Goal: Communication & Community: Answer question/provide support

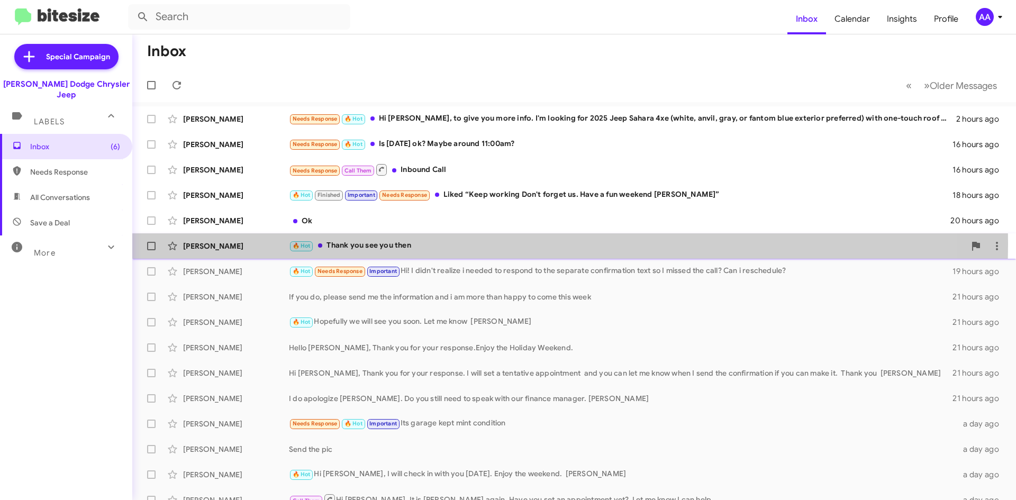
click at [445, 243] on div "🔥 Hot Thank you see you then" at bounding box center [627, 246] width 676 height 12
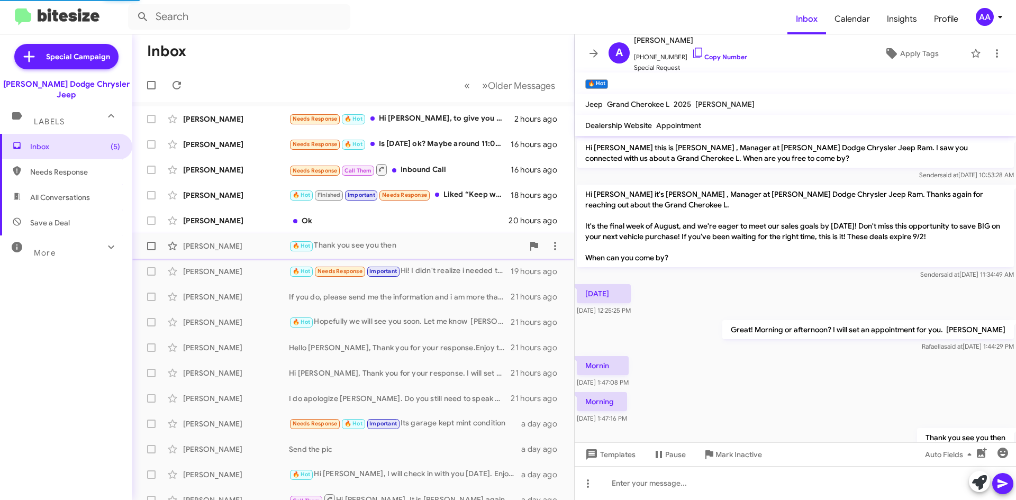
scroll to position [38, 0]
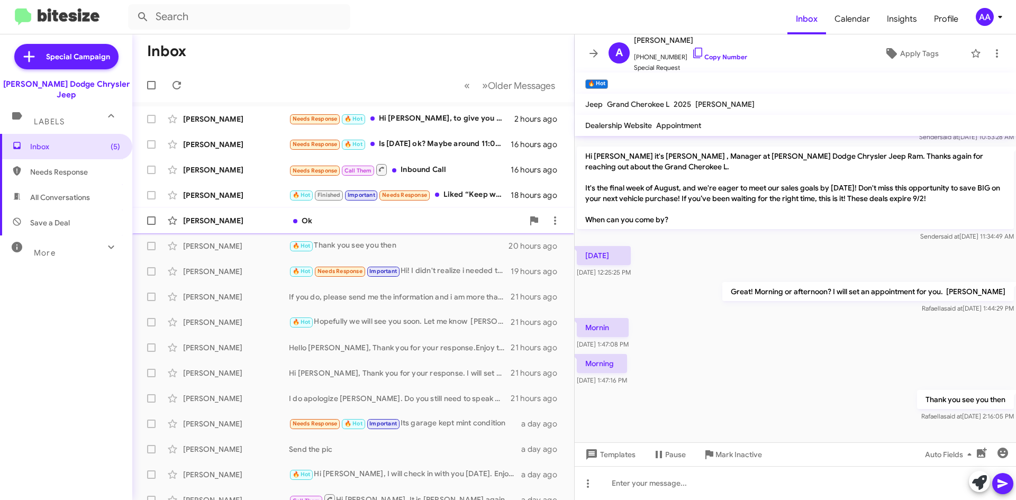
click at [434, 224] on div "Ok" at bounding box center [406, 220] width 234 height 11
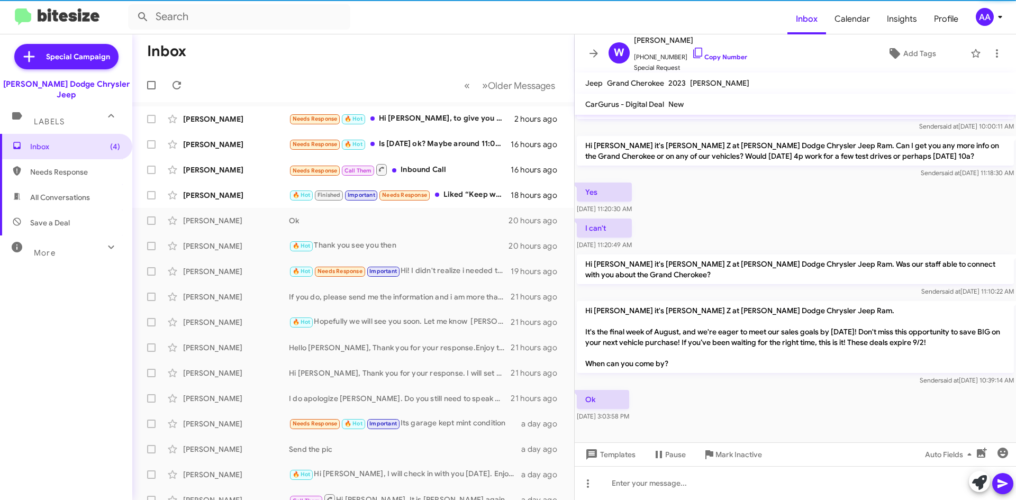
scroll to position [28, 0]
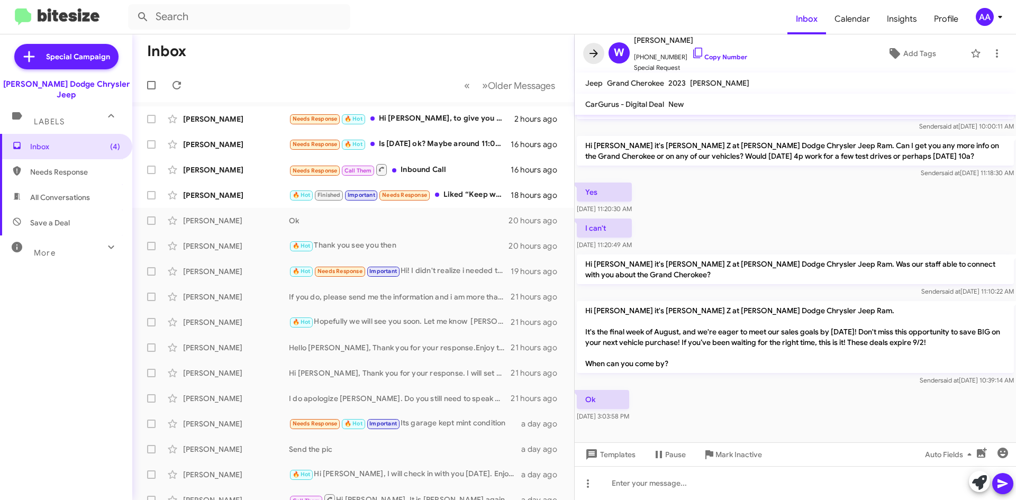
click at [599, 46] on button at bounding box center [593, 53] width 21 height 21
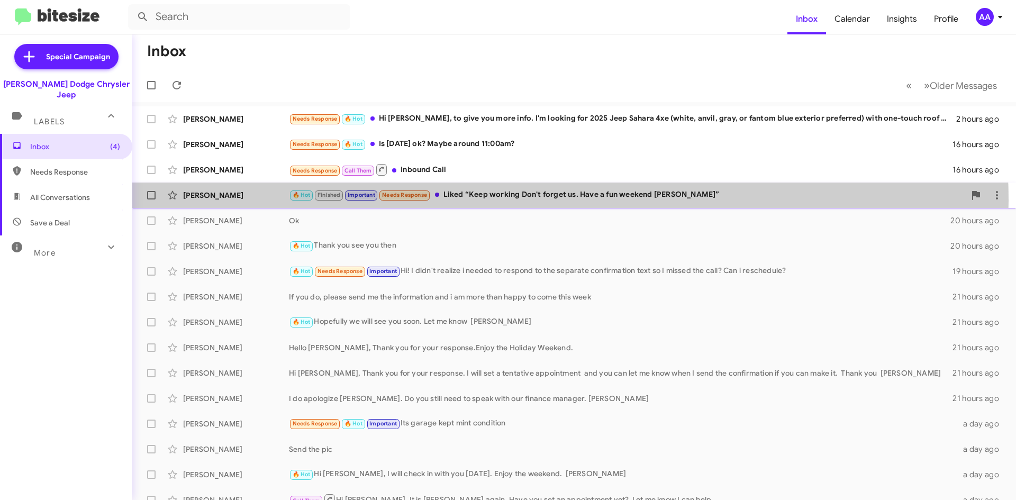
click at [509, 201] on div "🔥 Hot Finished Important Needs Response Liked “Keep working Don't forget us. Ha…" at bounding box center [627, 195] width 676 height 12
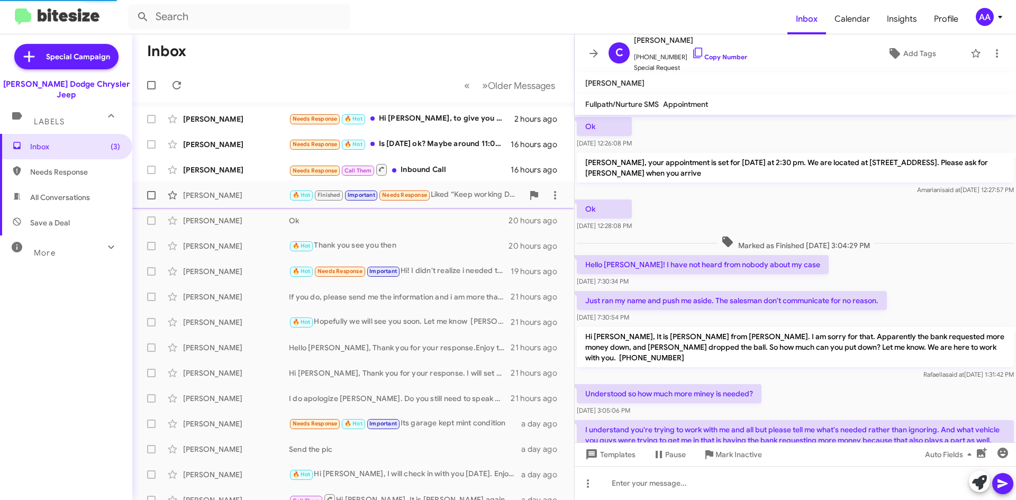
scroll to position [545, 0]
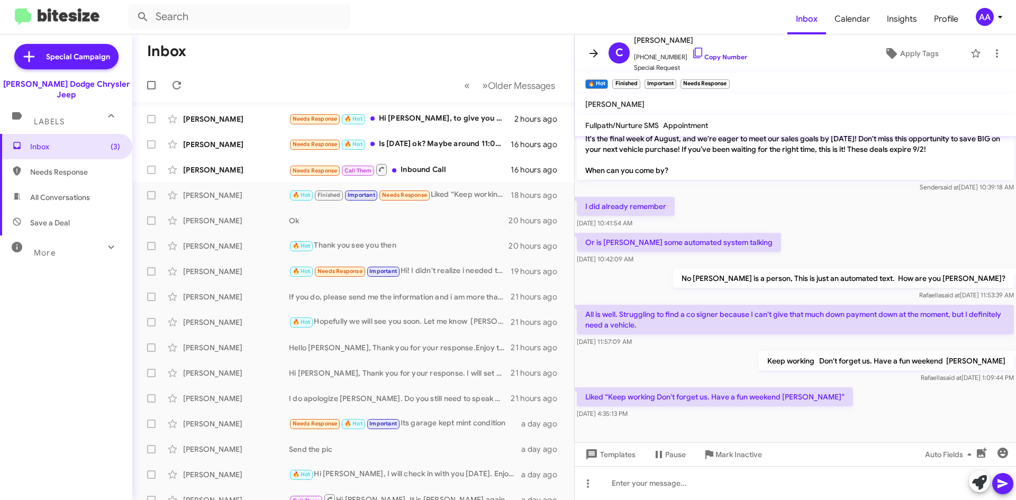
click at [596, 55] on icon at bounding box center [594, 53] width 8 height 8
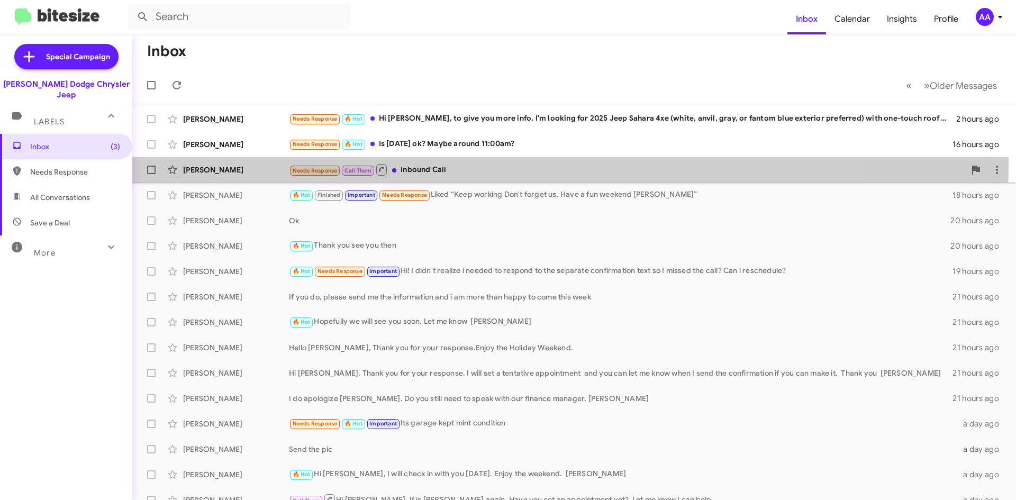
click at [466, 164] on div "Needs Response Call Them Inbound Call" at bounding box center [627, 169] width 676 height 13
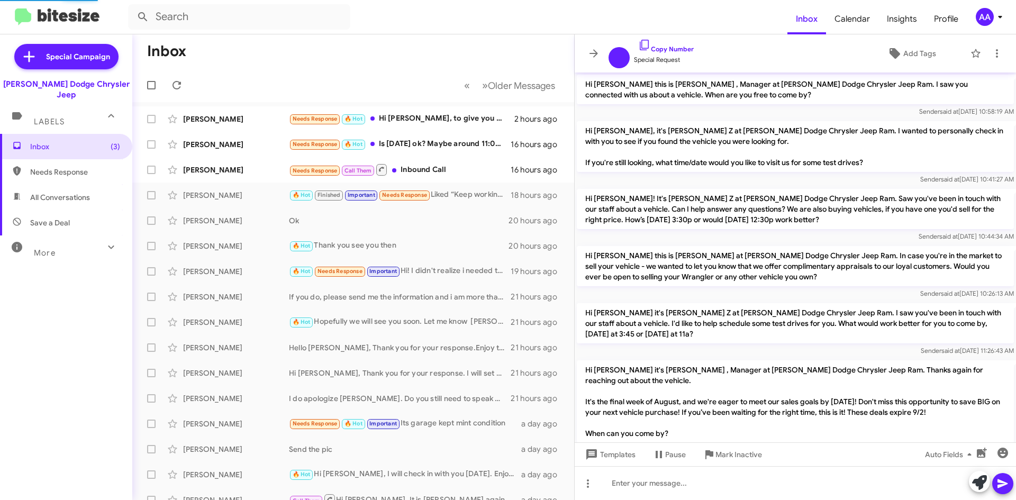
scroll to position [120, 0]
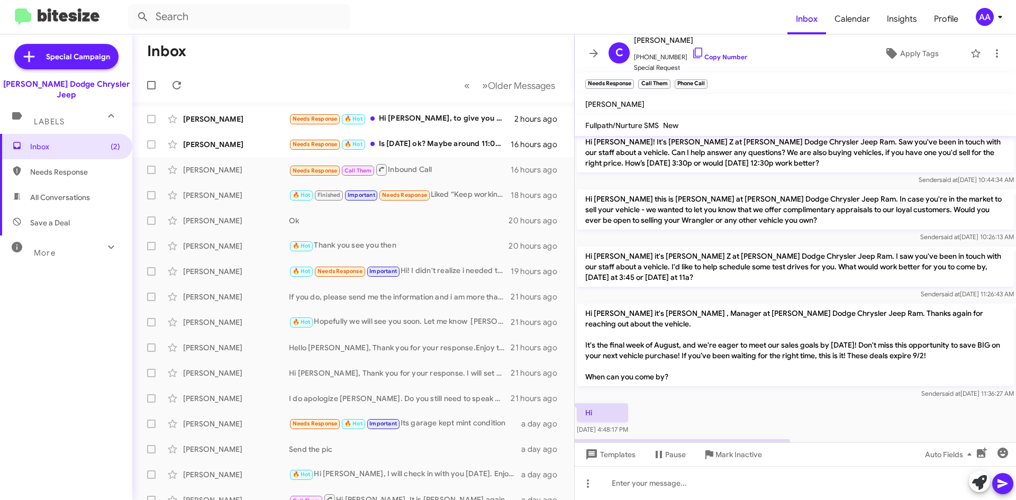
drag, startPoint x: 590, startPoint y: 52, endPoint x: 706, endPoint y: 387, distance: 355.2
click at [706, 387] on div "C [PERSON_NAME] [PHONE_NUMBER] Copy Number Special Request Apply Tags Needs Res…" at bounding box center [795, 267] width 441 height 466
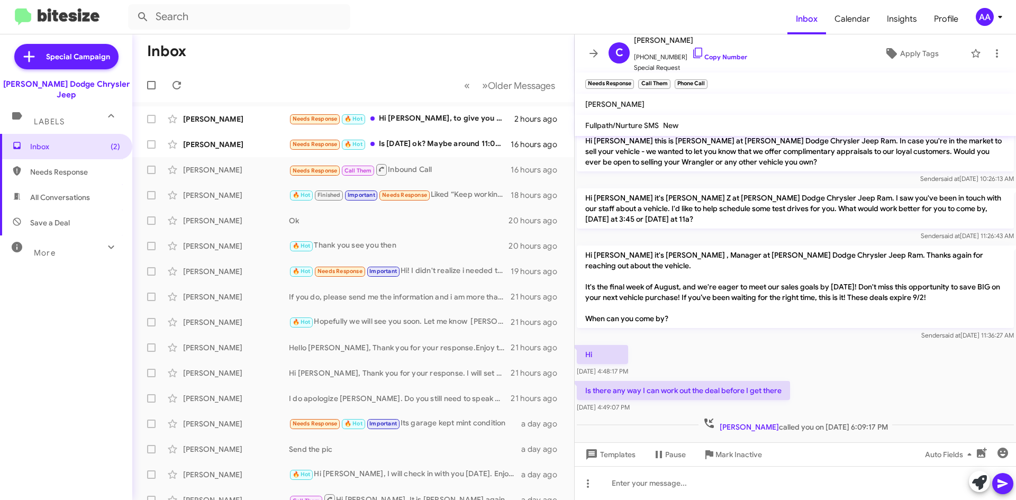
scroll to position [184, 0]
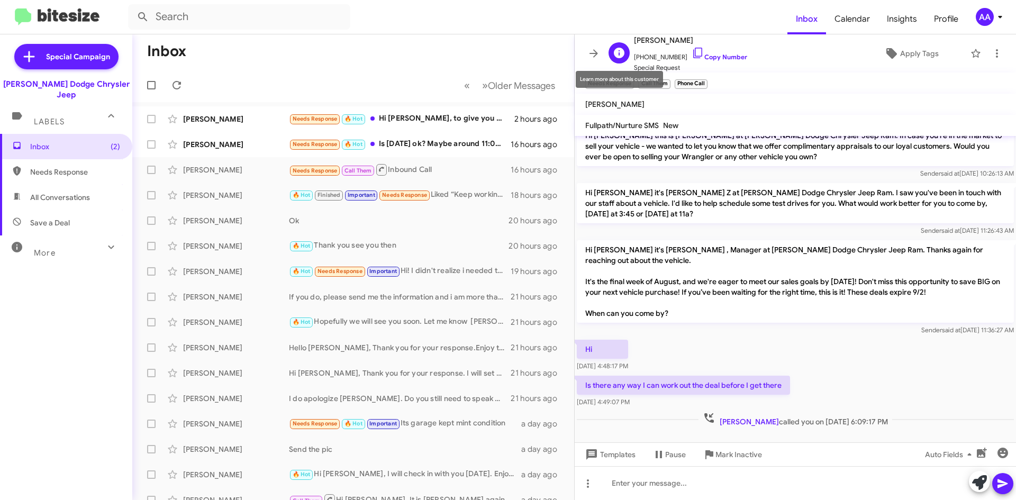
click at [608, 51] on div "C [PERSON_NAME] [PHONE_NUMBER] Copy Number Special Request" at bounding box center [676, 53] width 143 height 39
click at [597, 53] on icon at bounding box center [594, 53] width 8 height 8
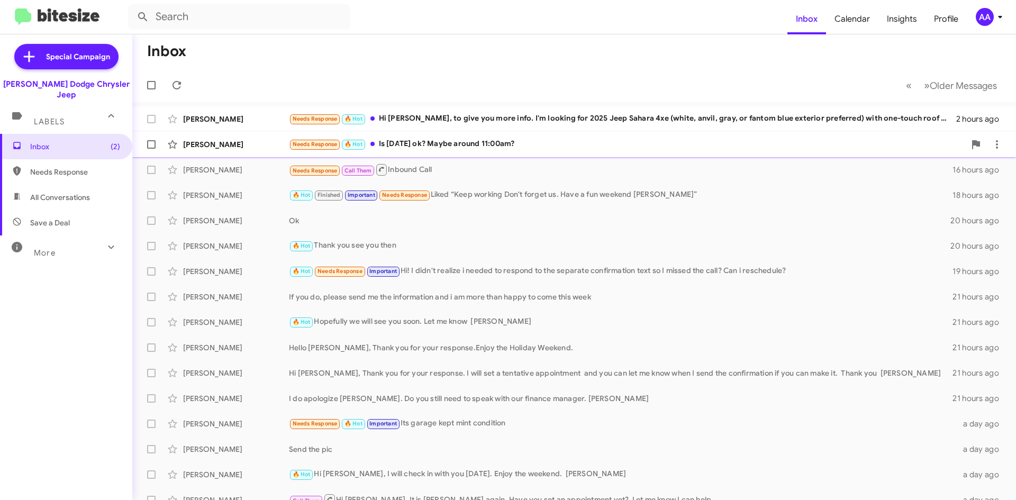
click at [469, 142] on div "Needs Response 🔥 Hot Is [DATE] ok? Maybe around 11:00am?" at bounding box center [627, 144] width 676 height 12
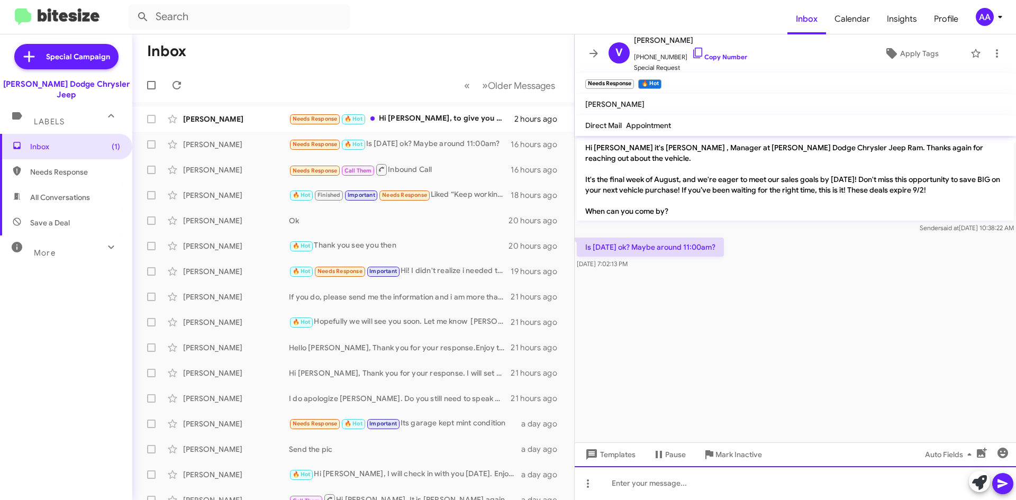
click at [627, 481] on div at bounding box center [795, 483] width 441 height 34
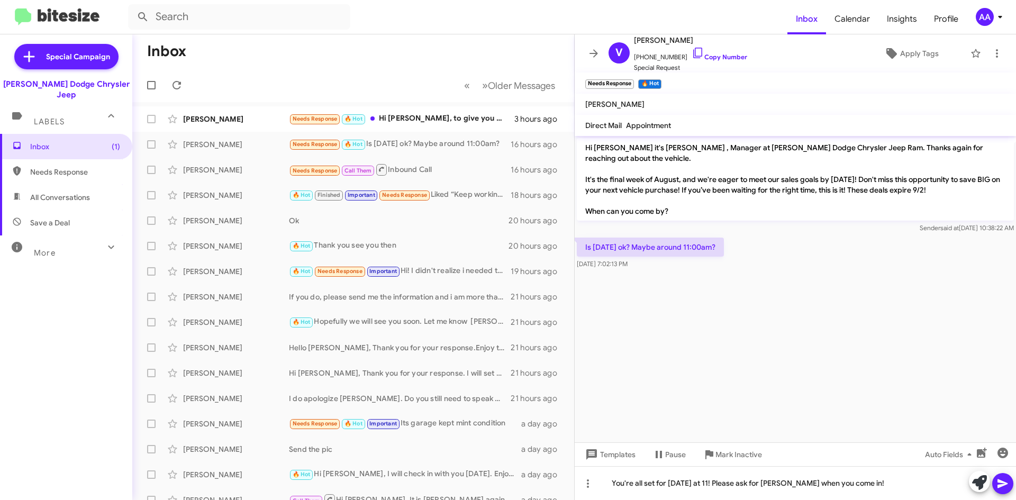
click at [1006, 487] on icon at bounding box center [1003, 483] width 13 height 13
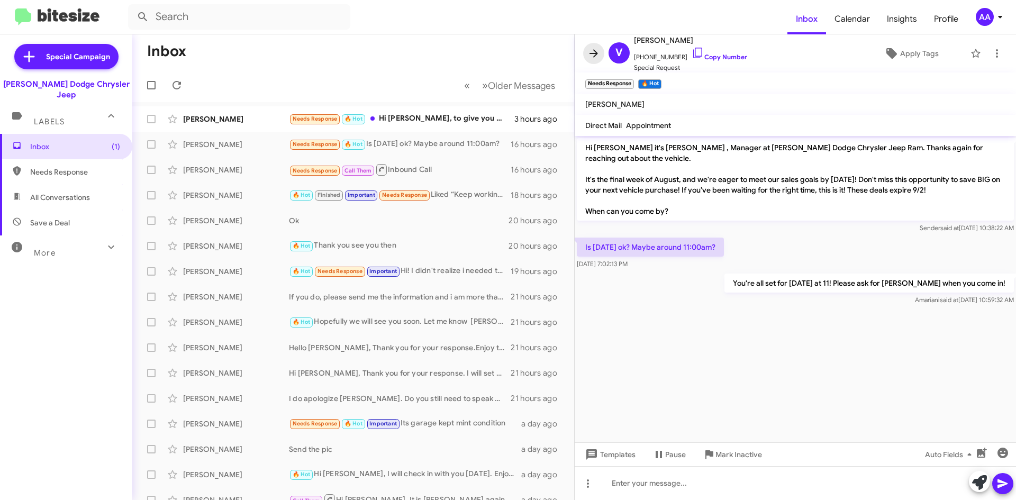
click at [592, 51] on icon at bounding box center [594, 53] width 13 height 13
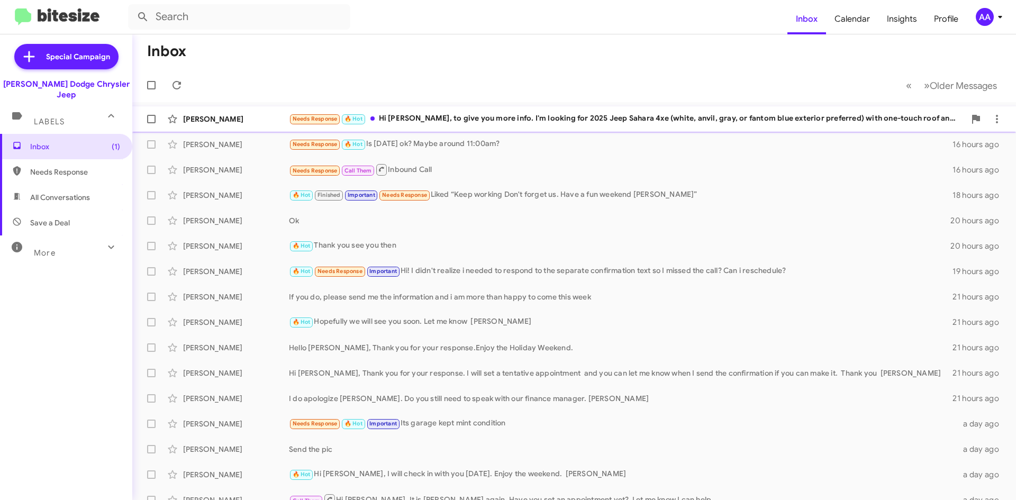
click at [534, 116] on div "Needs Response 🔥 Hot Hi [PERSON_NAME], to give you more info. I'm looking for 2…" at bounding box center [627, 119] width 676 height 12
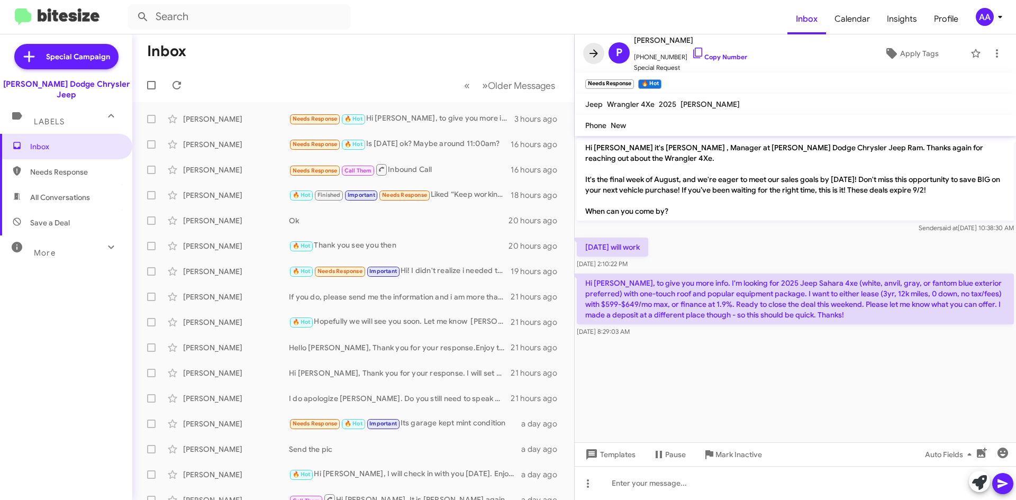
click at [595, 46] on button at bounding box center [593, 53] width 21 height 21
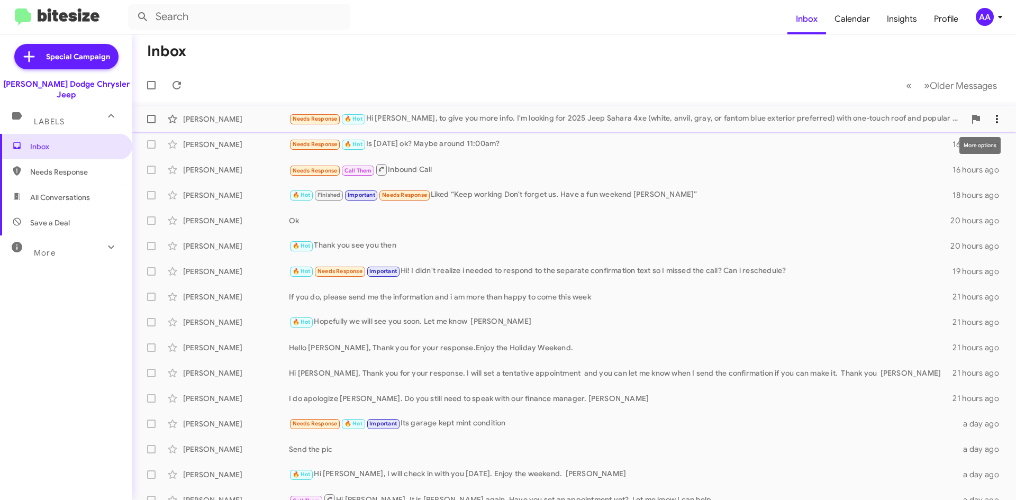
click at [993, 119] on icon at bounding box center [997, 119] width 13 height 13
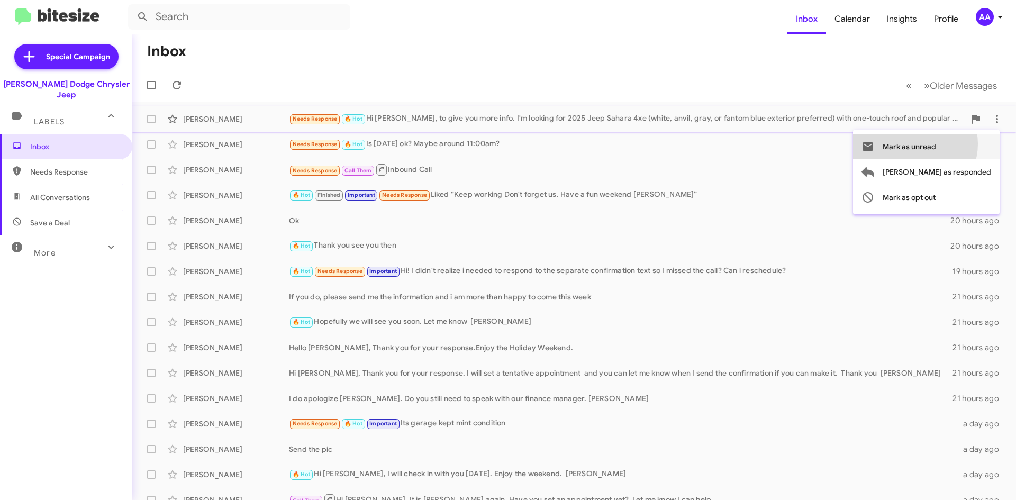
click at [936, 144] on span "Mark as unread" at bounding box center [909, 146] width 53 height 25
